Goal: Information Seeking & Learning: Learn about a topic

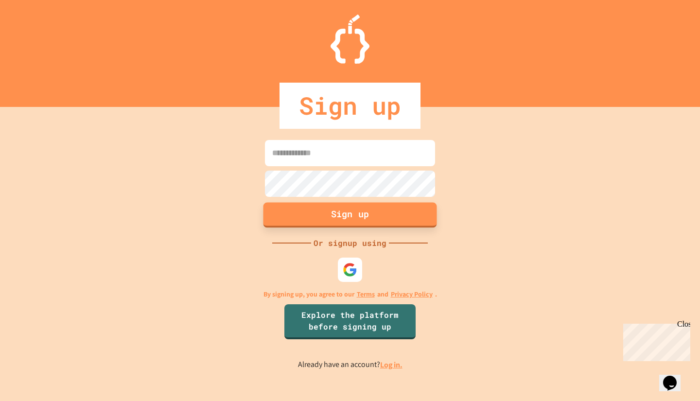
click at [354, 214] on button "Sign up" at bounding box center [350, 214] width 174 height 25
click at [325, 157] on input at bounding box center [350, 153] width 170 height 26
type input "**********"
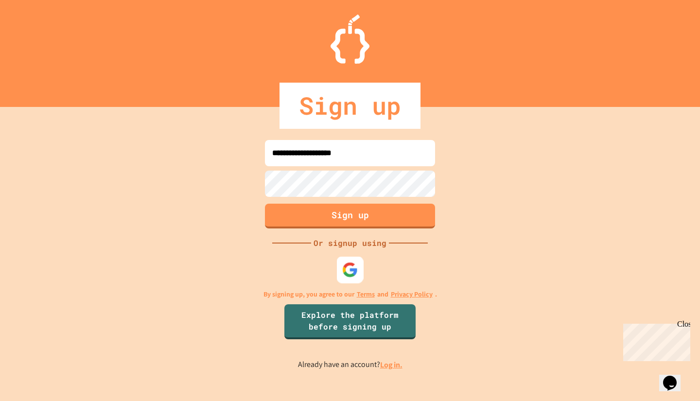
click at [352, 269] on img at bounding box center [350, 270] width 16 height 16
click at [341, 267] on div at bounding box center [350, 269] width 27 height 27
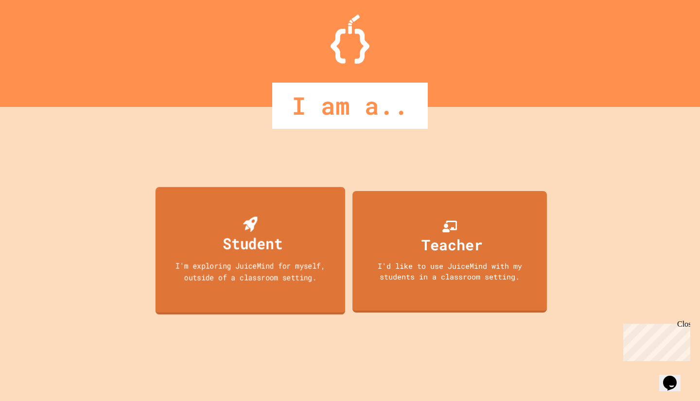
click at [288, 253] on div "Student I'm exploring JuiceMind for myself, outside of a classroom setting." at bounding box center [251, 251] width 190 height 128
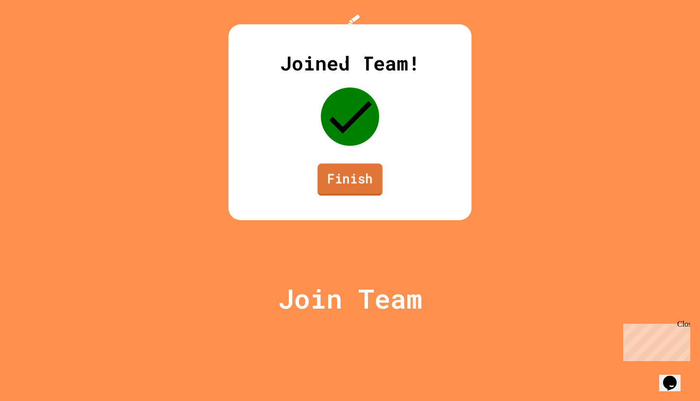
click at [350, 195] on link "Finish" at bounding box center [349, 179] width 65 height 32
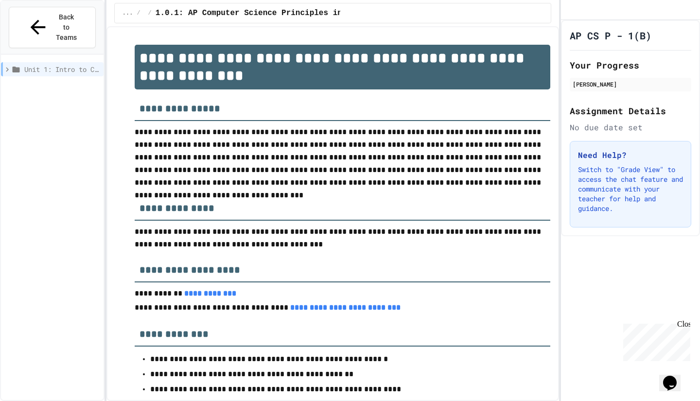
click at [343, 308] on link "**********" at bounding box center [345, 307] width 110 height 7
click at [241, 227] on p "**********" at bounding box center [343, 238] width 416 height 25
click at [70, 64] on span "Unit 1: Intro to Computer Science" at bounding box center [61, 69] width 75 height 10
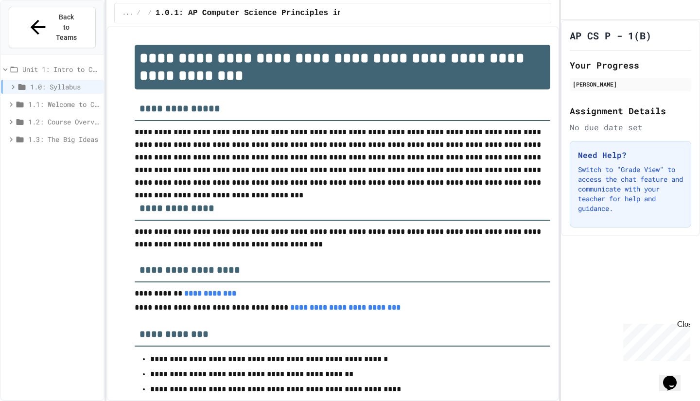
click at [64, 82] on span "1.0: Syllabus" at bounding box center [65, 87] width 70 height 10
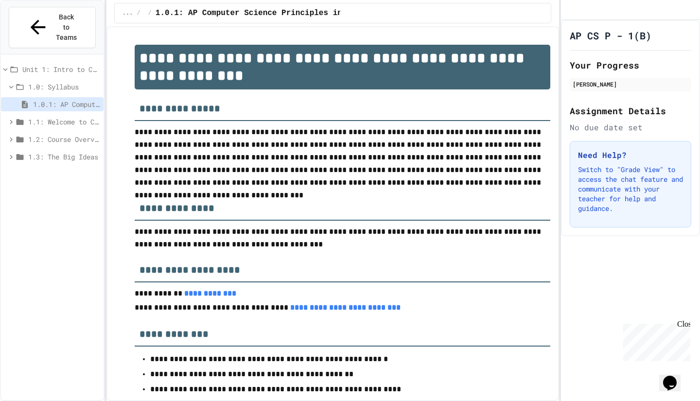
click at [70, 82] on span "1.0: Syllabus" at bounding box center [63, 87] width 71 height 10
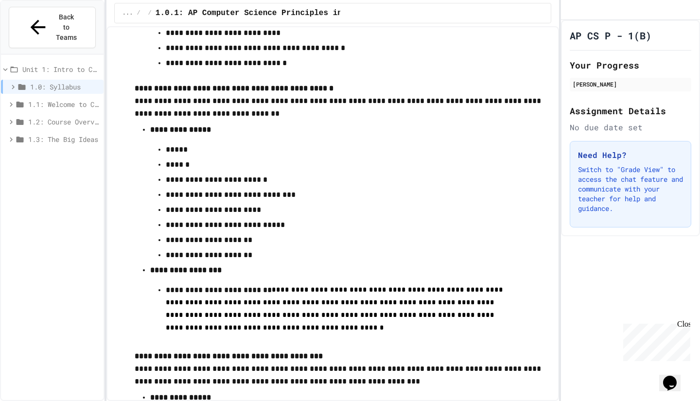
scroll to position [3817, 0]
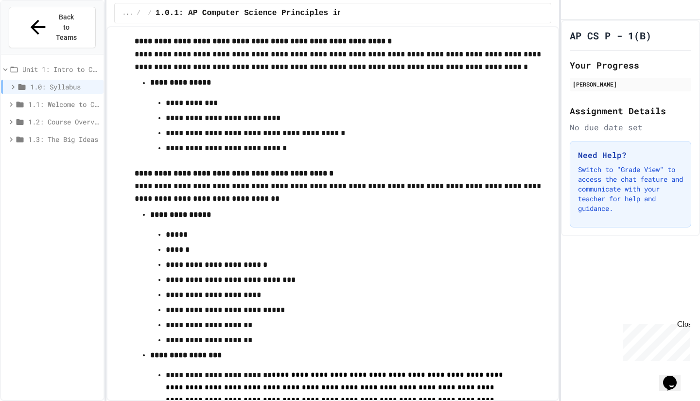
click at [53, 99] on span "1.1: Welcome to Computer Science" at bounding box center [63, 104] width 71 height 10
click at [73, 99] on span "1.1: Welcome to Computer Science" at bounding box center [63, 104] width 71 height 10
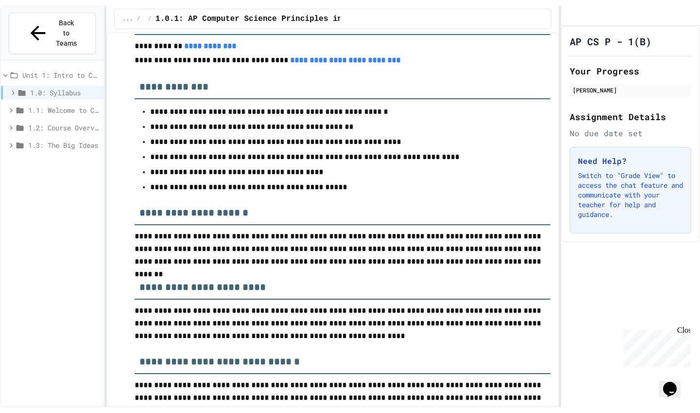
scroll to position [0, 0]
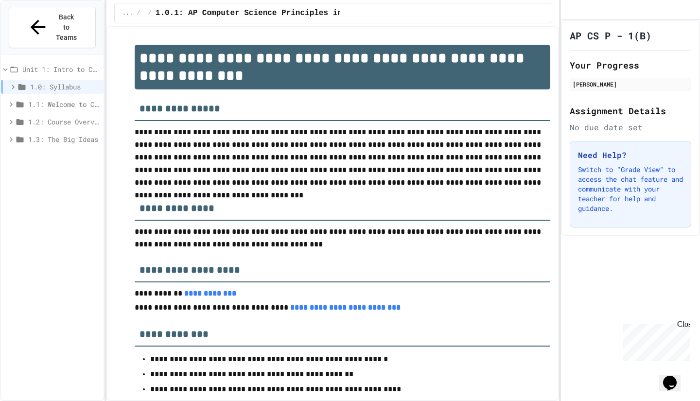
click at [69, 99] on span "1.1: Welcome to Computer Science" at bounding box center [63, 104] width 71 height 10
click at [51, 99] on span "1.1: Welcome to Computer Science" at bounding box center [63, 104] width 71 height 10
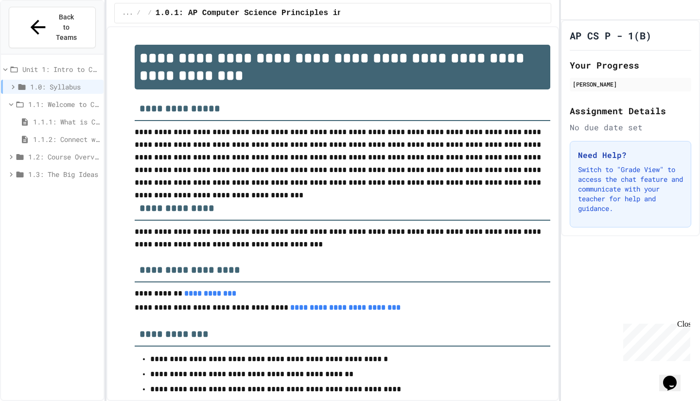
click at [53, 117] on span "1.1.1: What is Computer Science?" at bounding box center [66, 122] width 67 height 10
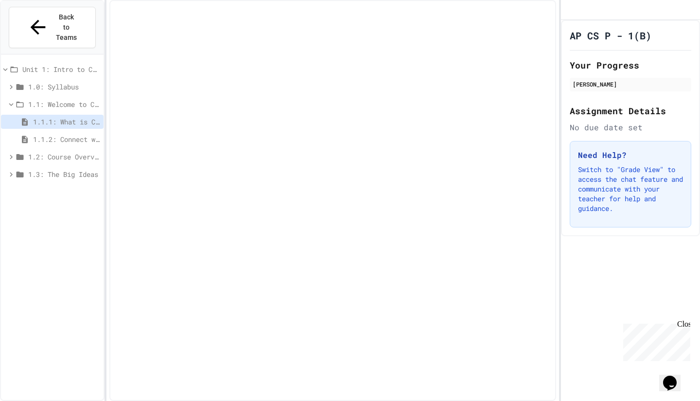
click at [44, 117] on span "1.1.1: What is Computer Science?" at bounding box center [66, 122] width 67 height 10
click at [77, 99] on span "1.1: Welcome to Computer Science" at bounding box center [63, 104] width 71 height 10
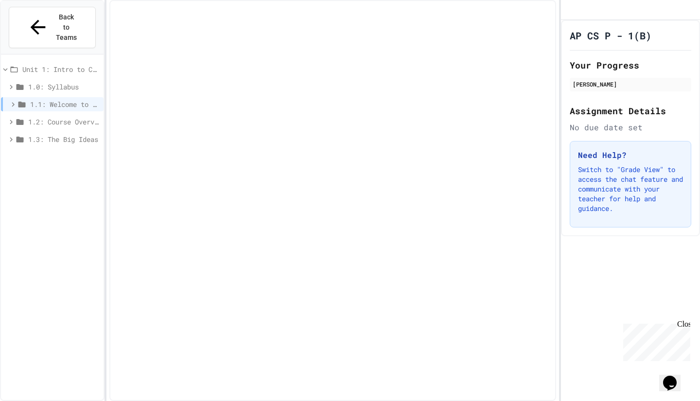
click at [65, 99] on span "1.1: Welcome to Computer Science" at bounding box center [65, 104] width 70 height 10
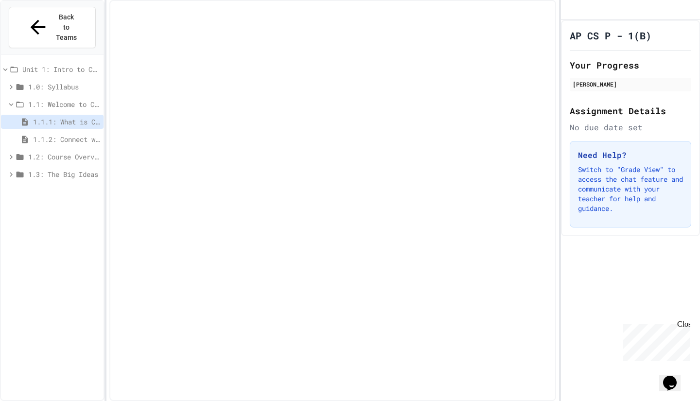
click at [66, 134] on span "1.1.2: Connect with Your World" at bounding box center [66, 139] width 67 height 10
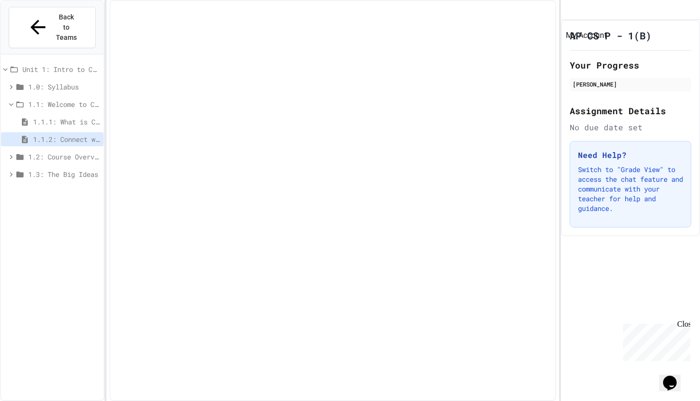
click at [569, 10] on icon "My Account" at bounding box center [569, 10] width 0 height 0
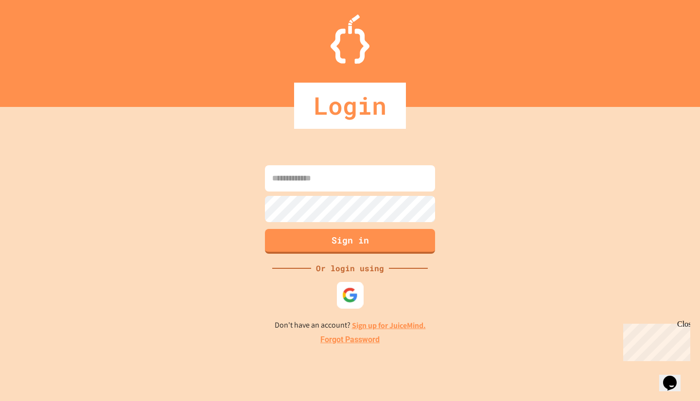
click at [352, 301] on img at bounding box center [350, 295] width 16 height 16
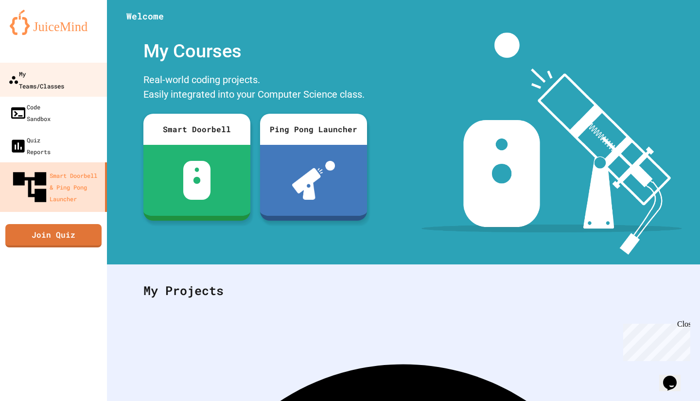
click at [58, 74] on div "My Teams/Classes" at bounding box center [36, 80] width 56 height 24
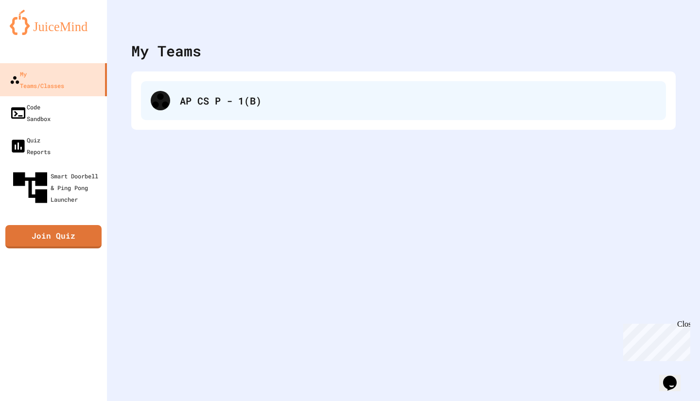
click at [186, 111] on div "AP CS P - 1(B)" at bounding box center [403, 100] width 525 height 39
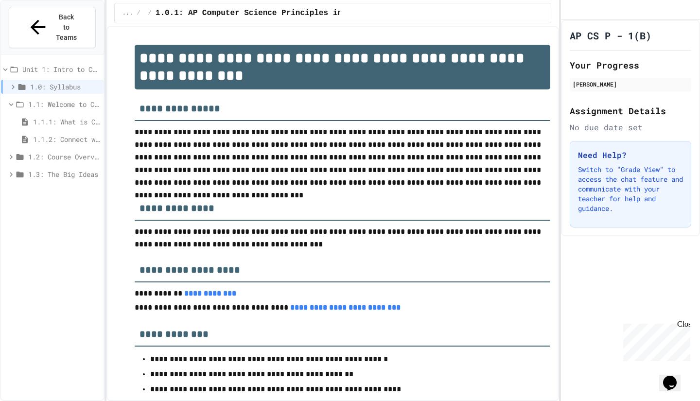
click at [70, 117] on span "1.1.1: What is Computer Science?" at bounding box center [66, 122] width 67 height 10
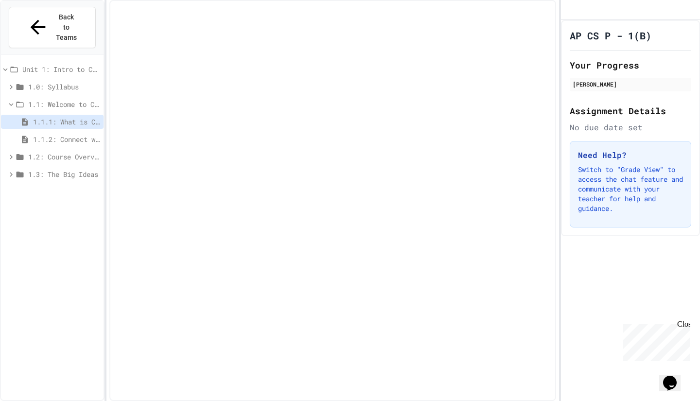
click at [65, 82] on span "1.0: Syllabus" at bounding box center [63, 87] width 71 height 10
